Goal: Transaction & Acquisition: Purchase product/service

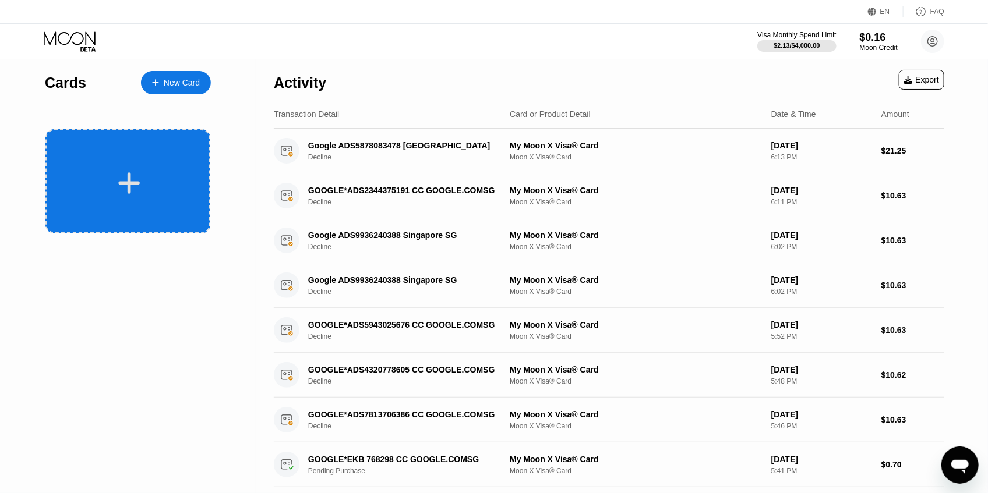
click at [151, 193] on div at bounding box center [129, 183] width 144 height 26
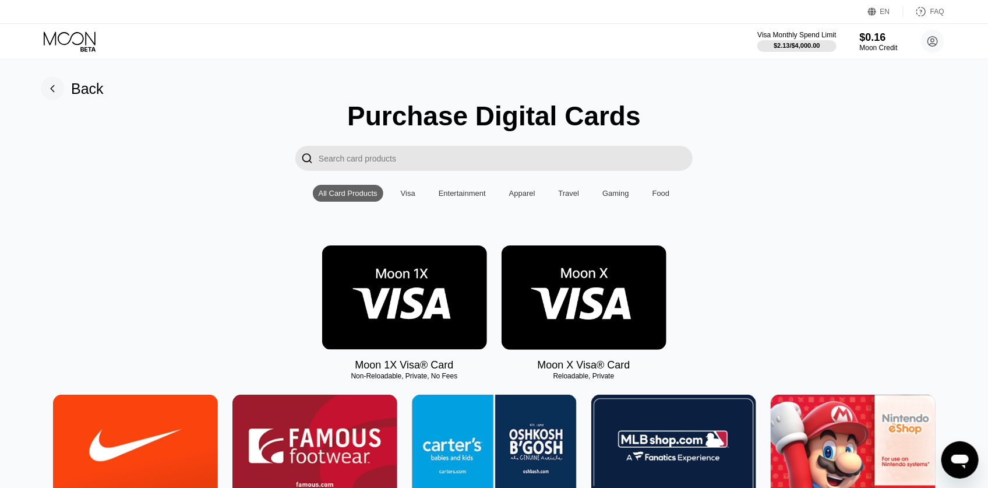
click at [574, 321] on img at bounding box center [584, 297] width 165 height 104
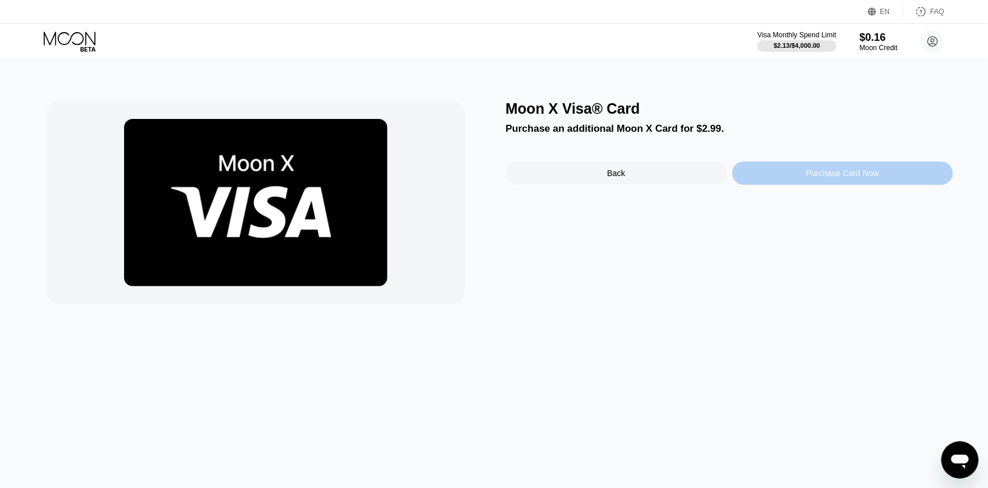
click at [827, 178] on div "Purchase Card Now" at bounding box center [842, 172] width 73 height 9
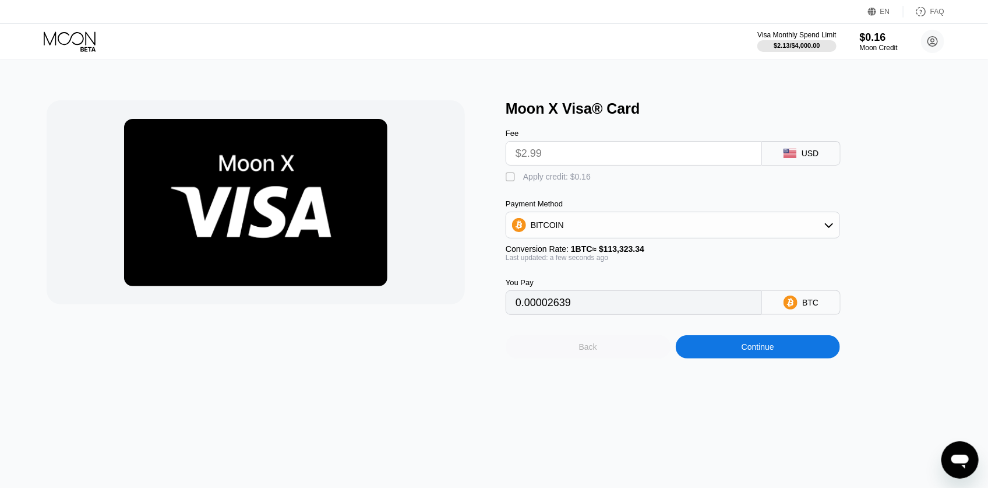
click at [599, 355] on div "Back" at bounding box center [588, 346] width 165 height 23
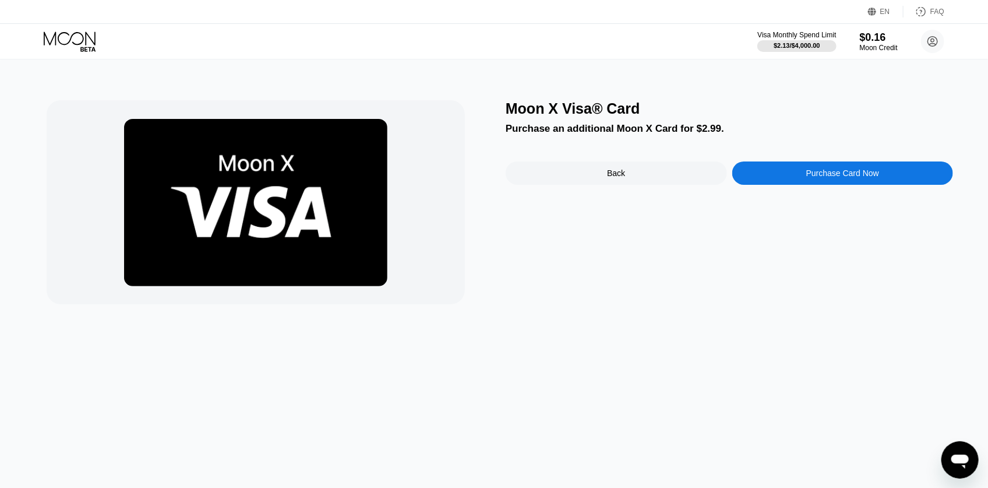
click at [596, 175] on div "Back" at bounding box center [616, 172] width 221 height 23
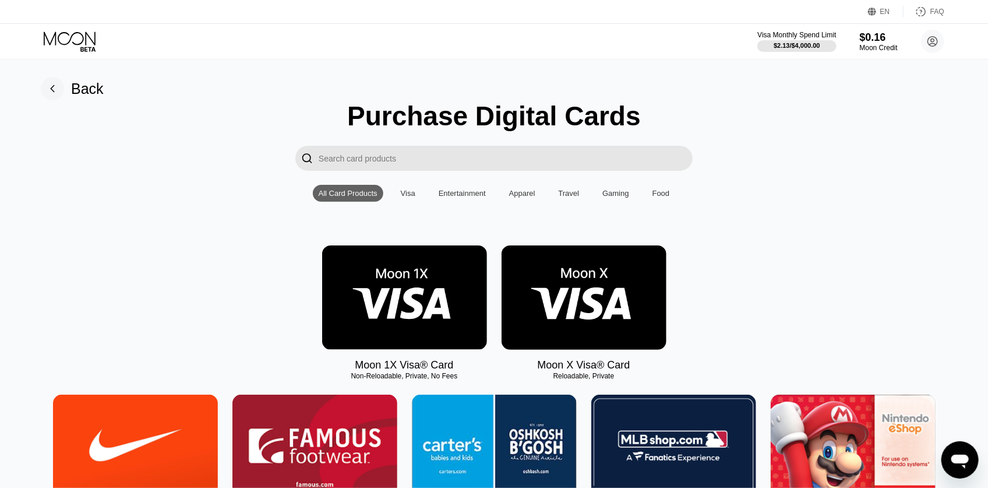
click at [63, 85] on rect at bounding box center [52, 88] width 23 height 23
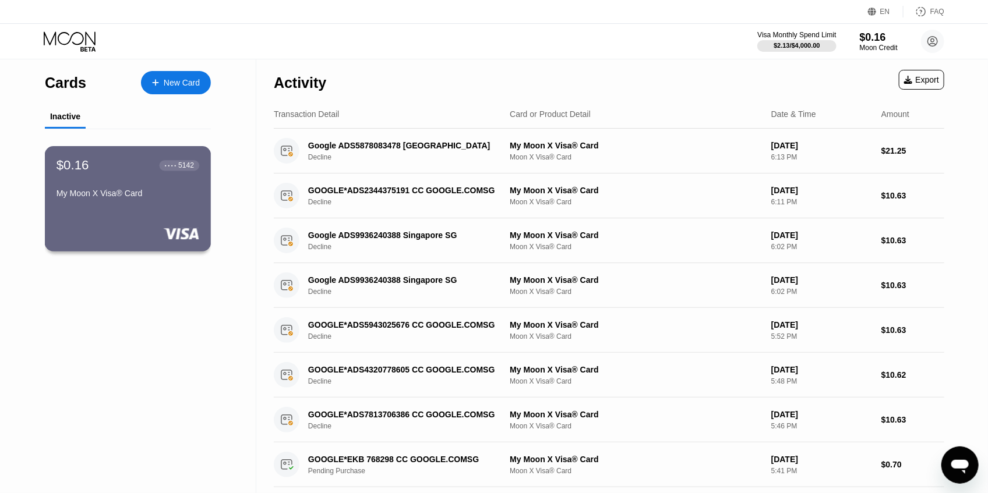
click at [146, 192] on div "My Moon X Visa® Card" at bounding box center [128, 193] width 143 height 9
